Goal: Task Accomplishment & Management: Manage account settings

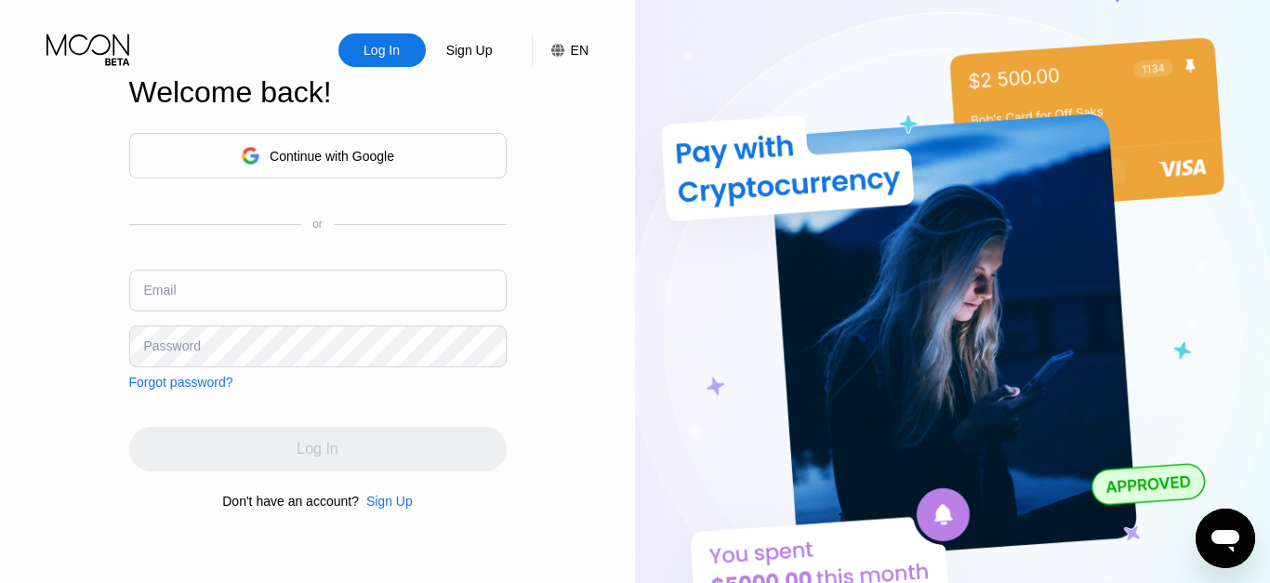
click at [299, 285] on input "text" at bounding box center [318, 291] width 378 height 42
type input "[EMAIL_ADDRESS][DOMAIN_NAME]"
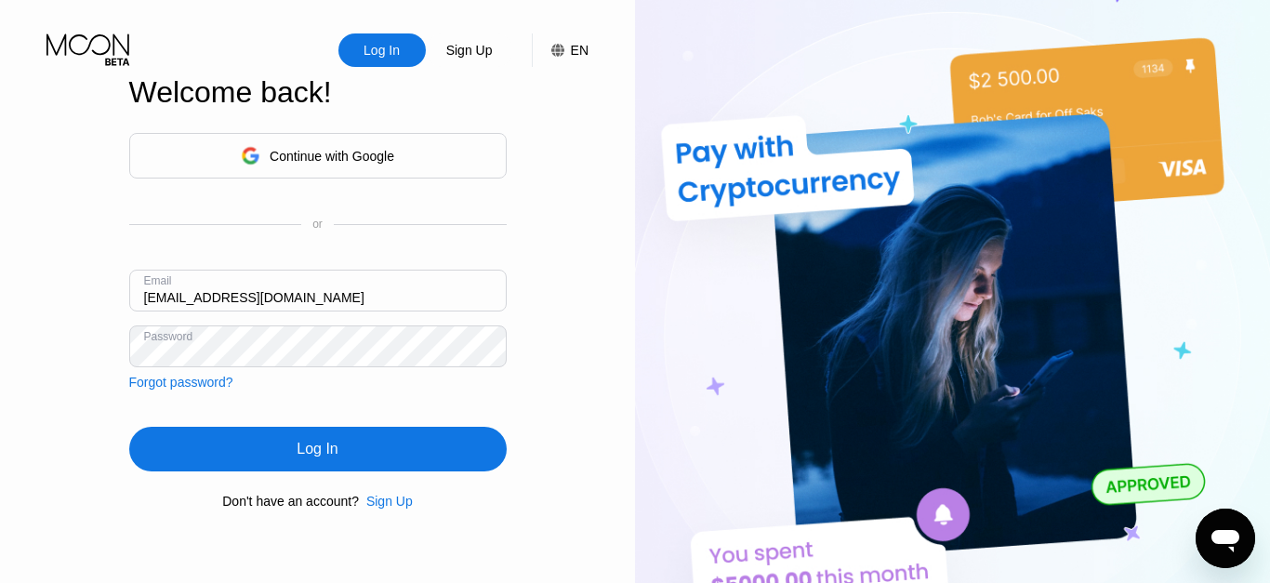
click at [329, 442] on div "Log In" at bounding box center [317, 449] width 41 height 19
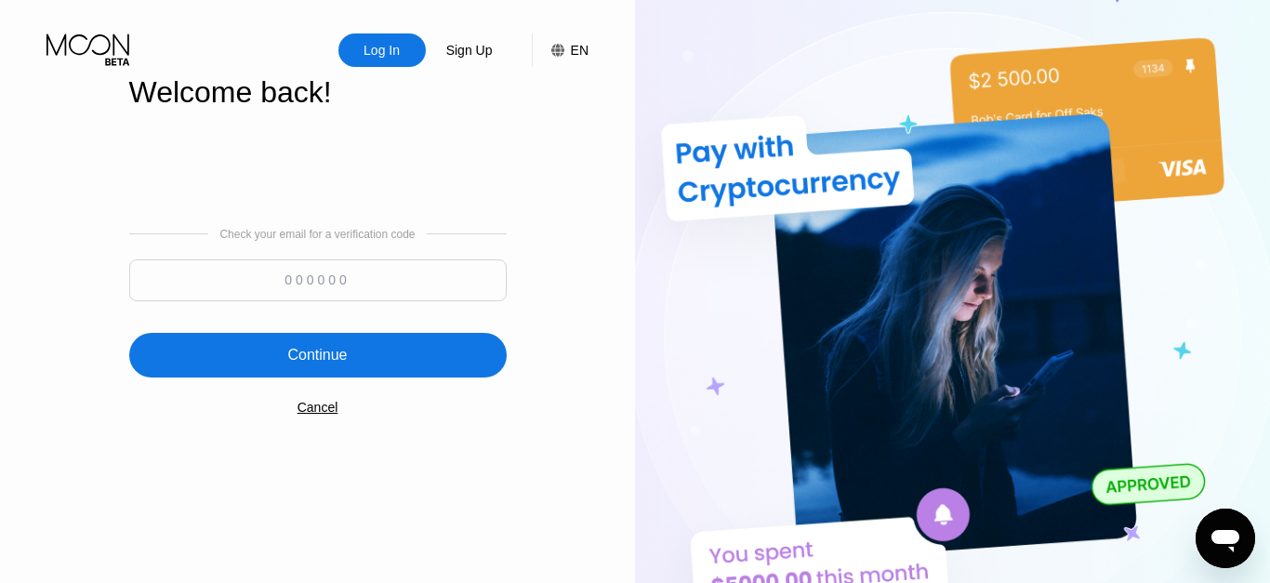
click at [307, 275] on input at bounding box center [318, 280] width 378 height 42
paste input "385346"
type input "385346"
click at [355, 366] on div "Continue" at bounding box center [318, 355] width 378 height 45
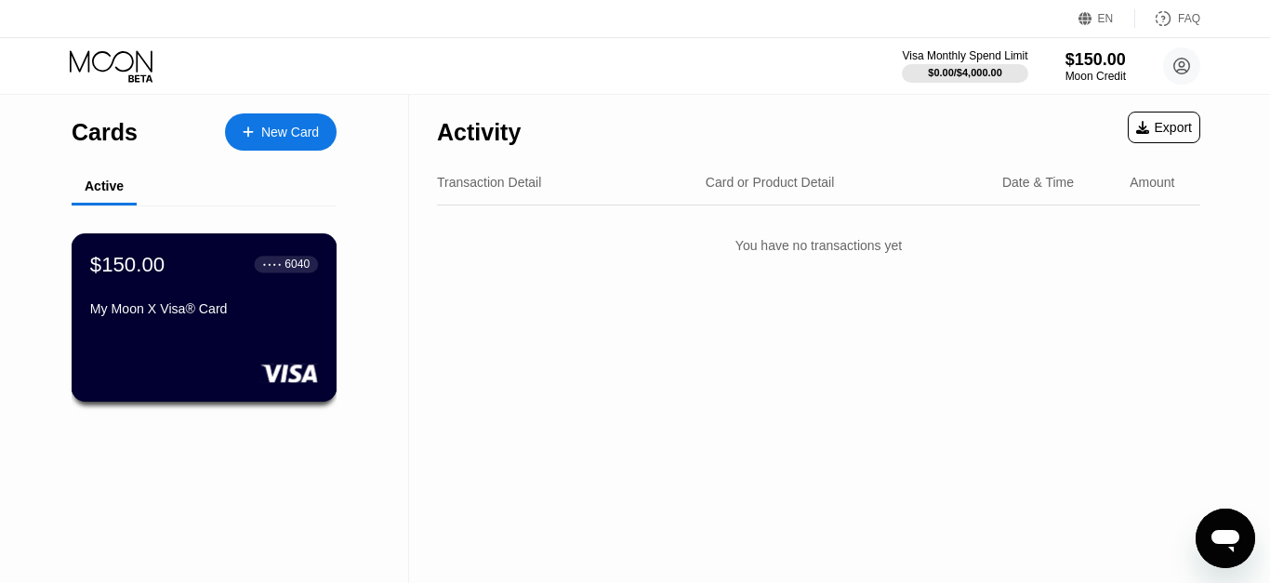
click at [249, 295] on div "$150.00 ● ● ● ● 6040 My Moon X Visa® Card" at bounding box center [204, 288] width 228 height 72
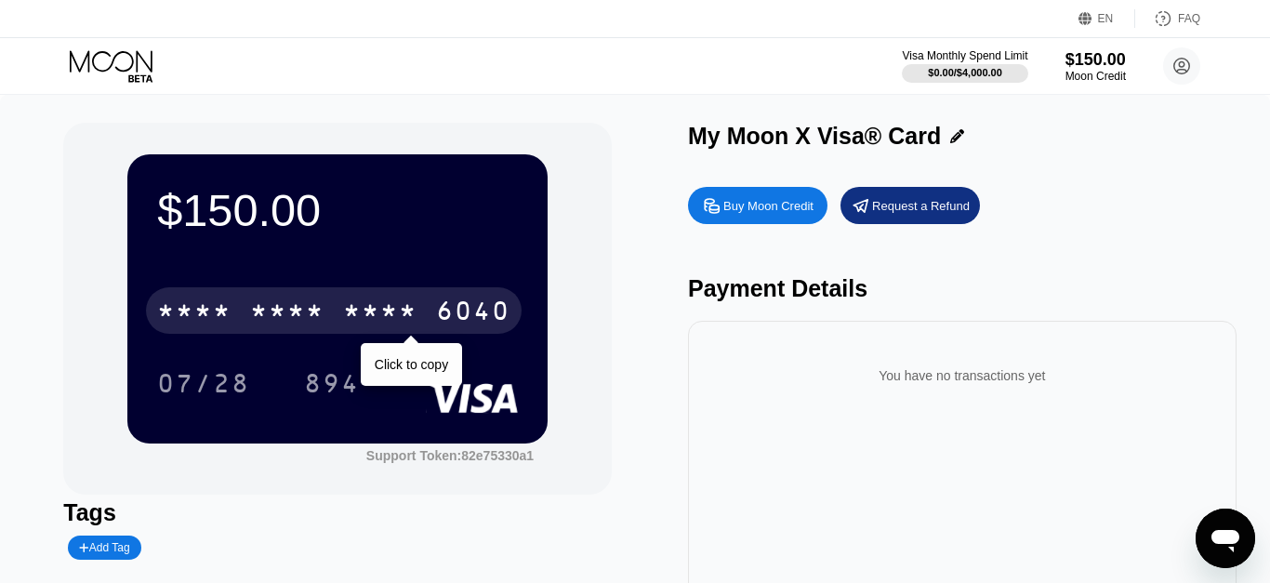
click at [375, 310] on div "* * * *" at bounding box center [380, 314] width 74 height 30
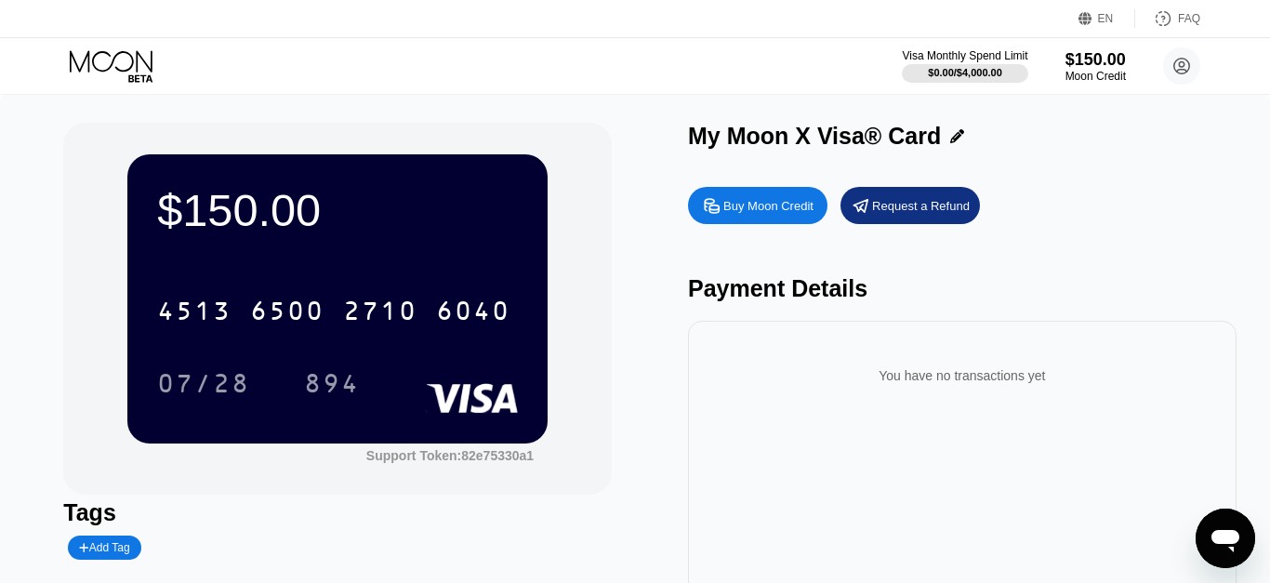
click at [118, 66] on icon at bounding box center [113, 66] width 86 height 33
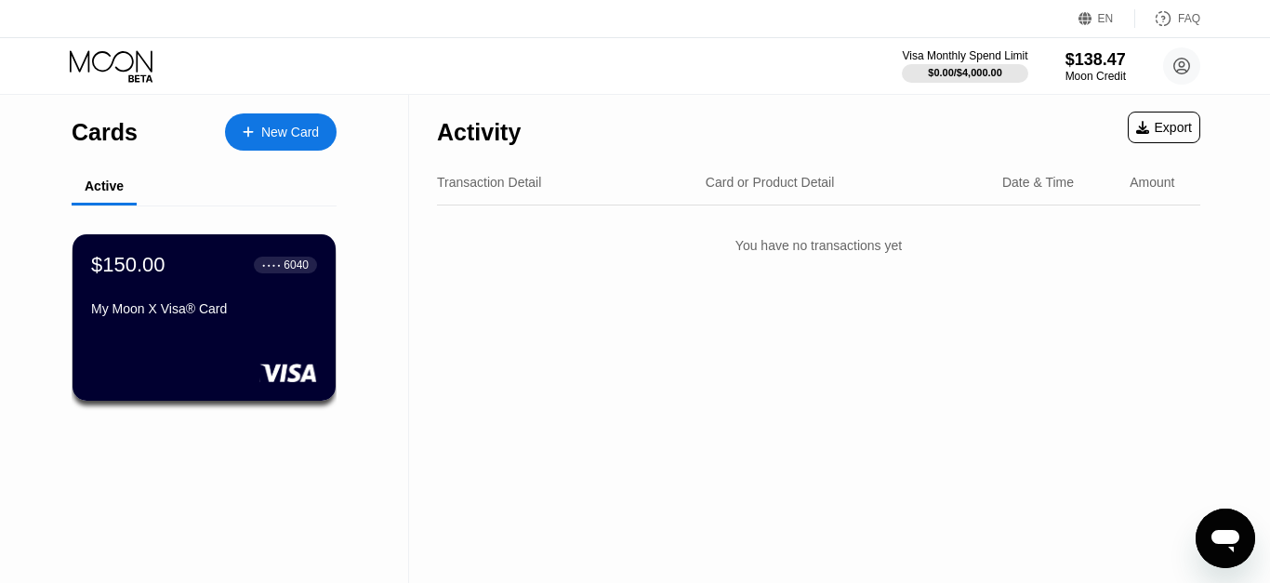
click at [496, 185] on div "Transaction Detail" at bounding box center [489, 182] width 104 height 15
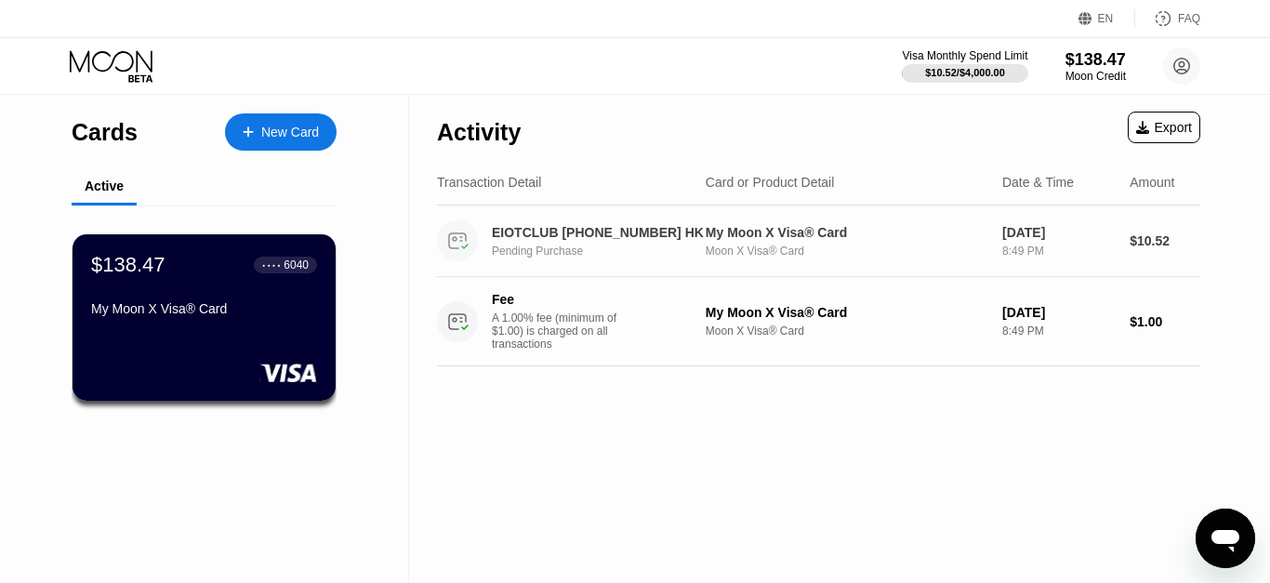
click at [657, 232] on div "EIOTCLUB +85259388902 HK" at bounding box center [598, 232] width 212 height 15
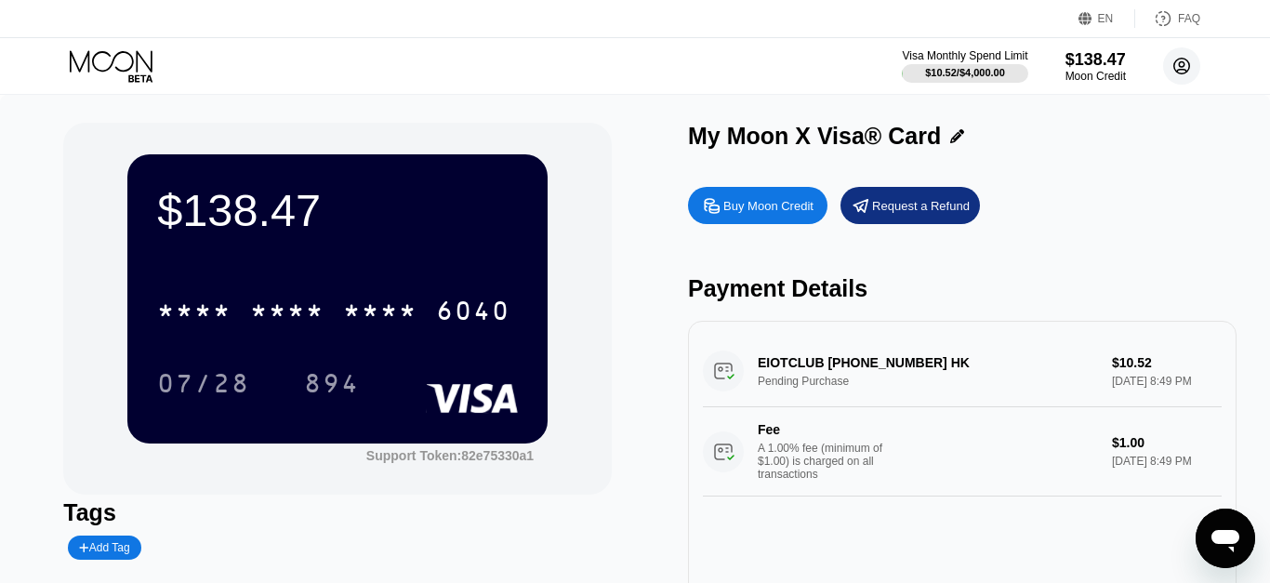
click at [1179, 70] on icon at bounding box center [1182, 66] width 10 height 10
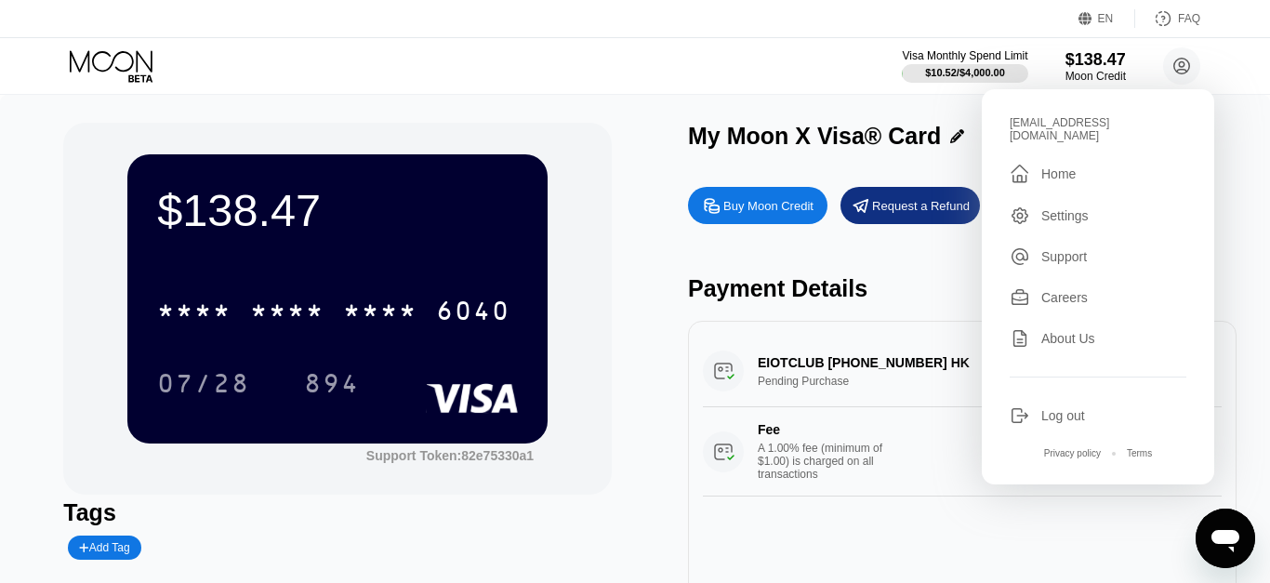
click at [1069, 408] on div "Log out" at bounding box center [1064, 415] width 44 height 15
